Goal: Task Accomplishment & Management: Complete application form

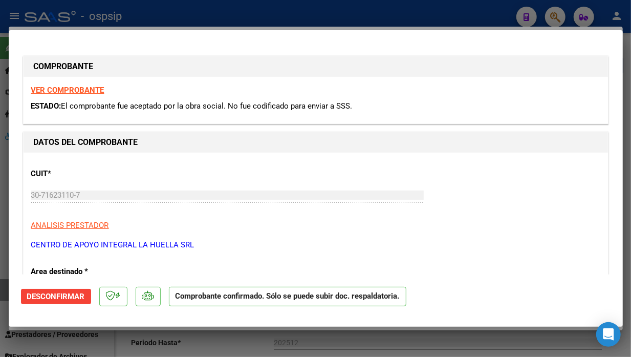
scroll to position [1024, 0]
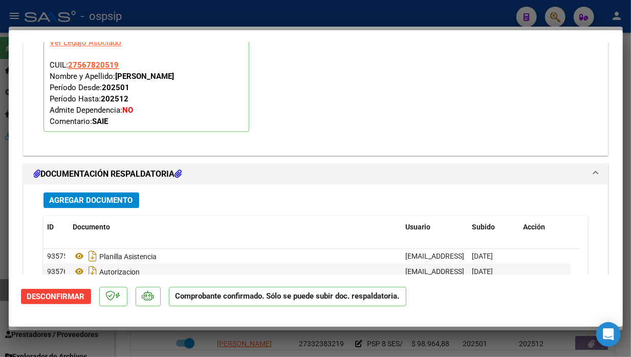
click at [559, 14] on div at bounding box center [315, 178] width 631 height 357
type input "$ 0,00"
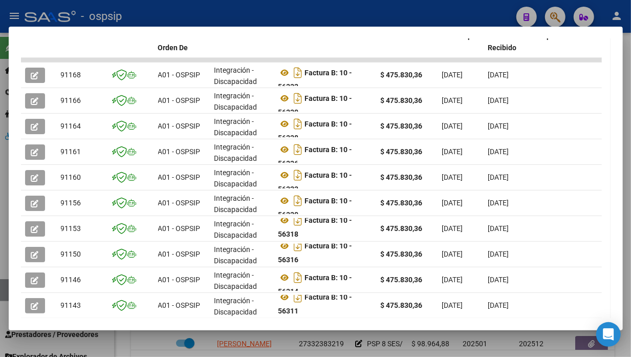
click at [554, 18] on div at bounding box center [315, 178] width 631 height 357
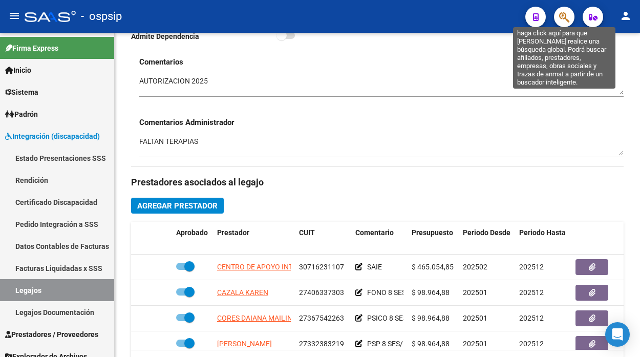
click at [561, 14] on icon "button" at bounding box center [564, 17] width 10 height 12
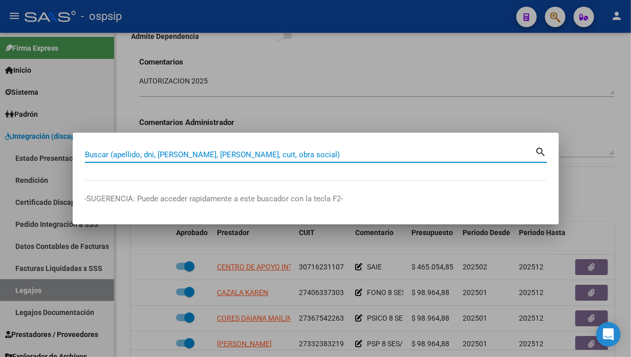
paste input "30716231107"
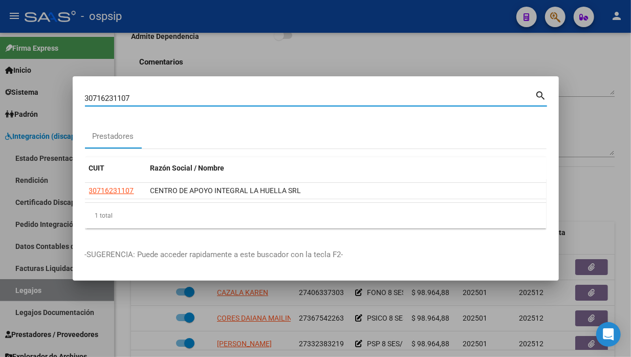
click at [157, 103] on input "30716231107" at bounding box center [310, 98] width 450 height 9
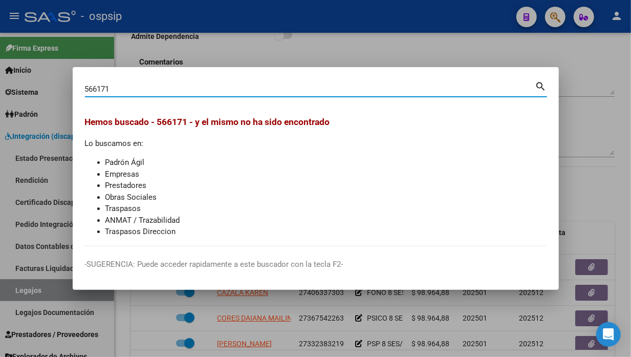
click at [108, 85] on input "566171" at bounding box center [310, 88] width 450 height 9
type input "566571"
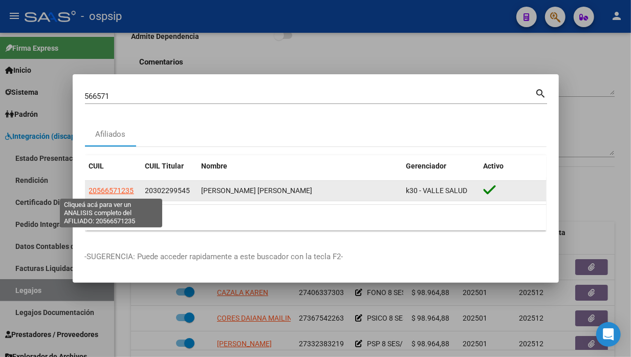
click at [105, 189] on span "20566571235" at bounding box center [111, 190] width 45 height 8
type textarea "20566571235"
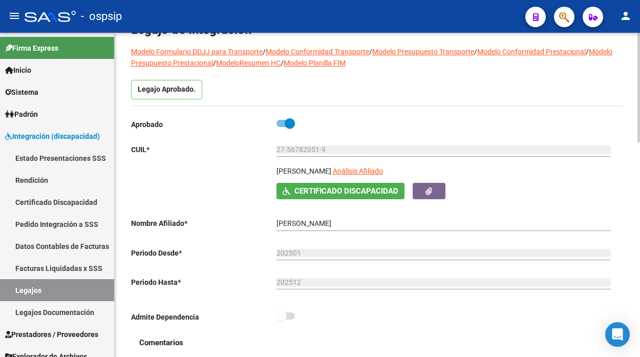
scroll to position [57, 0]
